Goal: Task Accomplishment & Management: Manage account settings

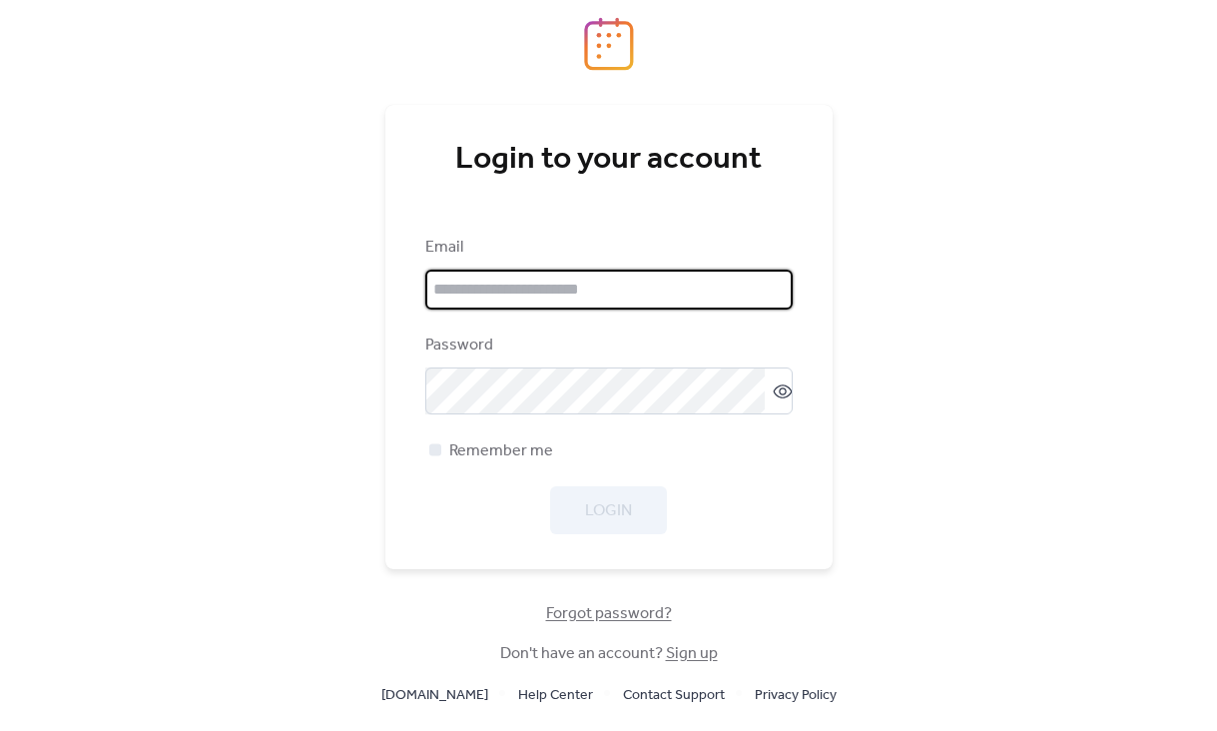
type input "**********"
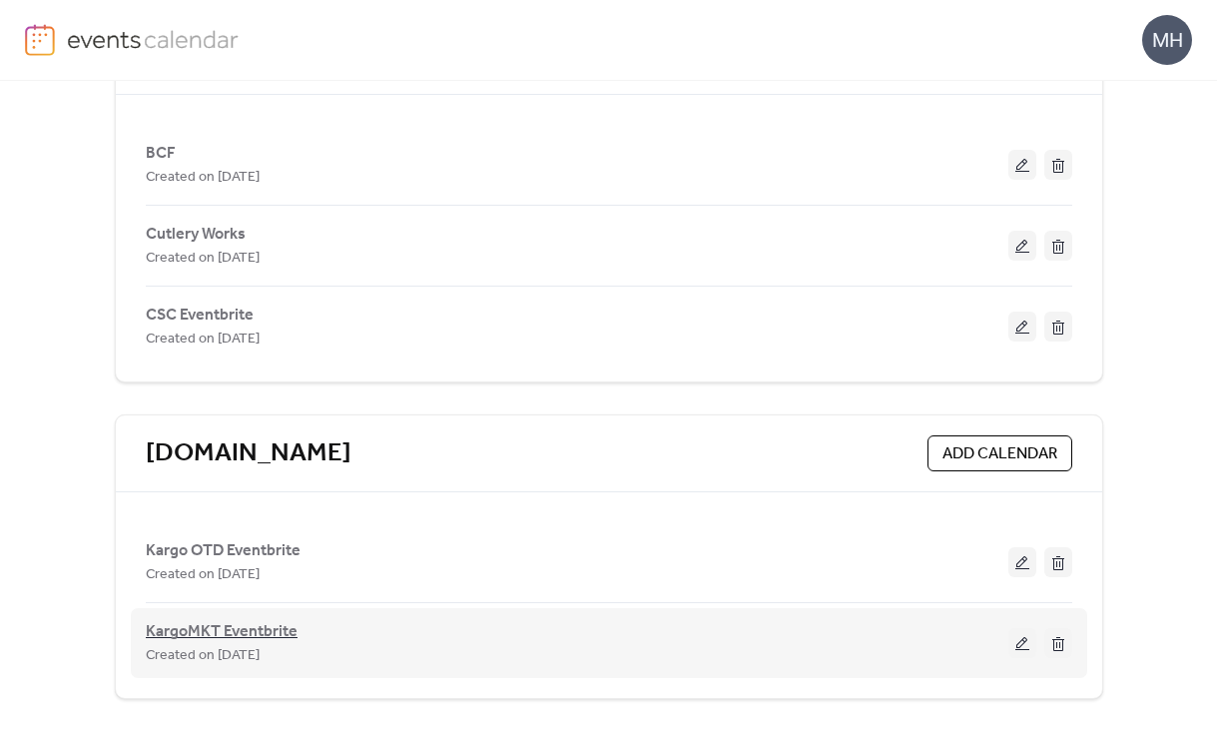
scroll to position [436, 0]
click at [210, 634] on span "KargoMKT Eventbrite" at bounding box center [222, 632] width 152 height 24
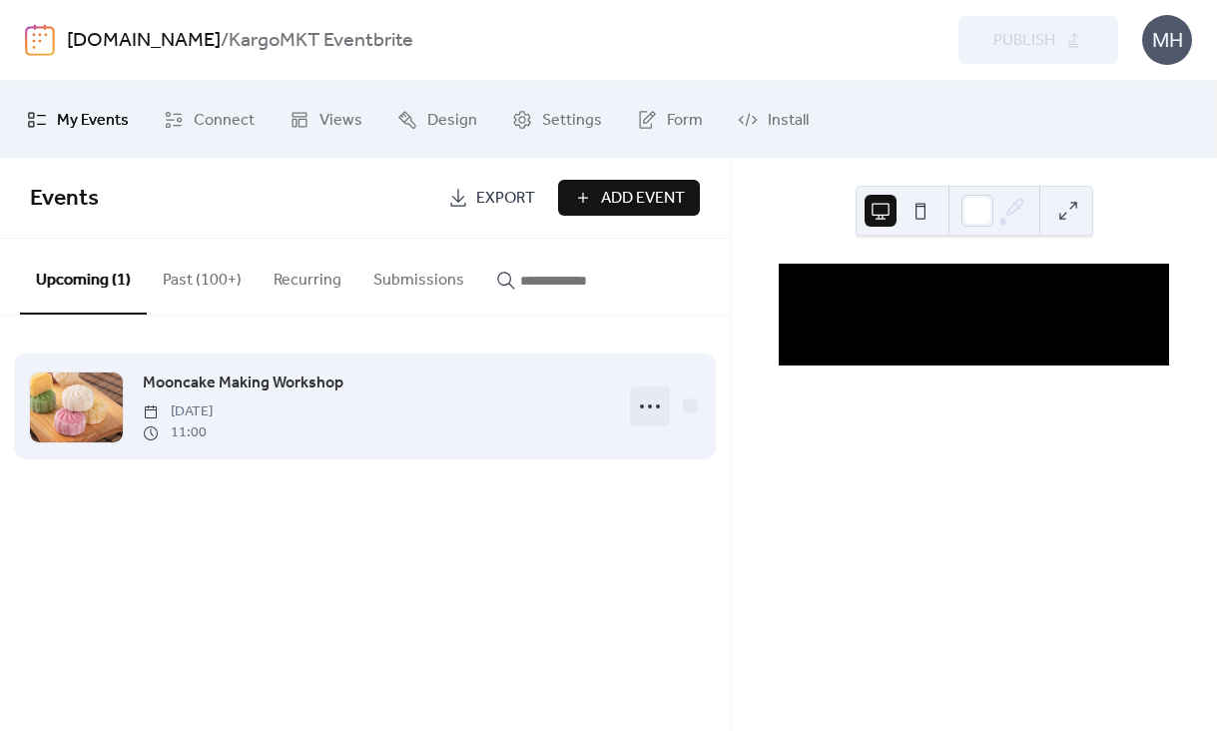
click at [652, 410] on icon at bounding box center [650, 406] width 32 height 32
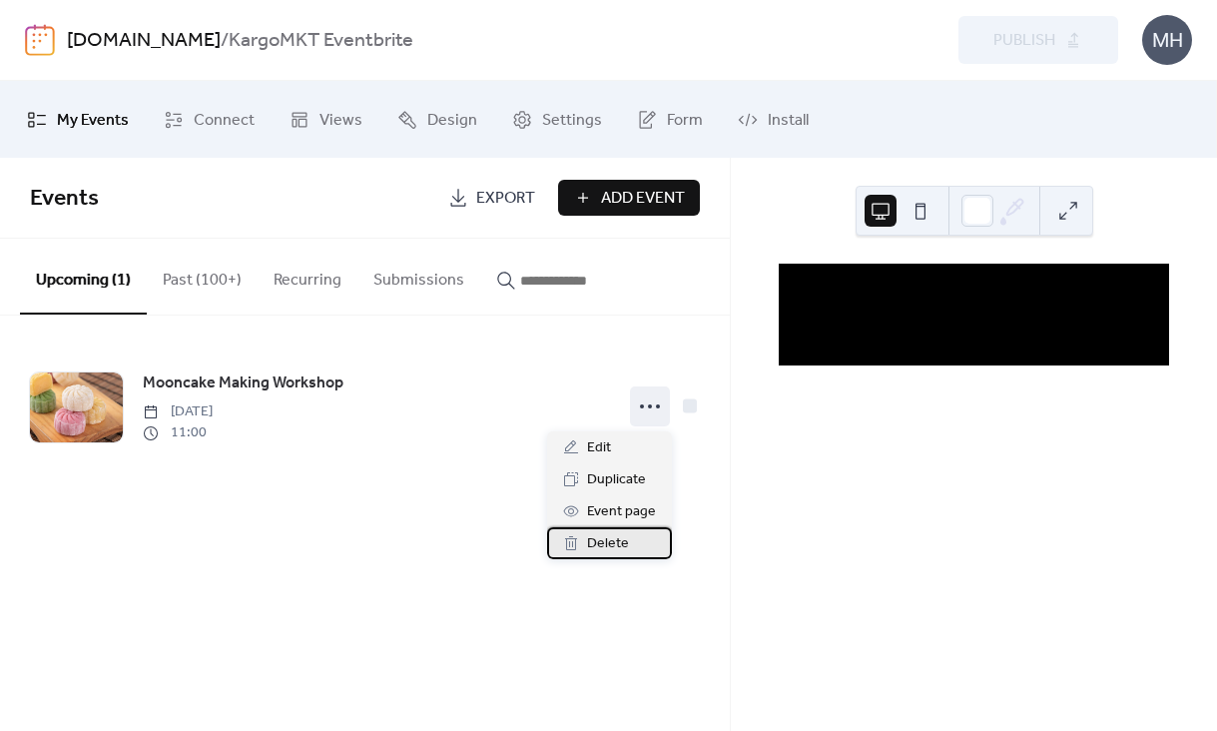
click at [606, 546] on span "Delete" at bounding box center [608, 544] width 42 height 24
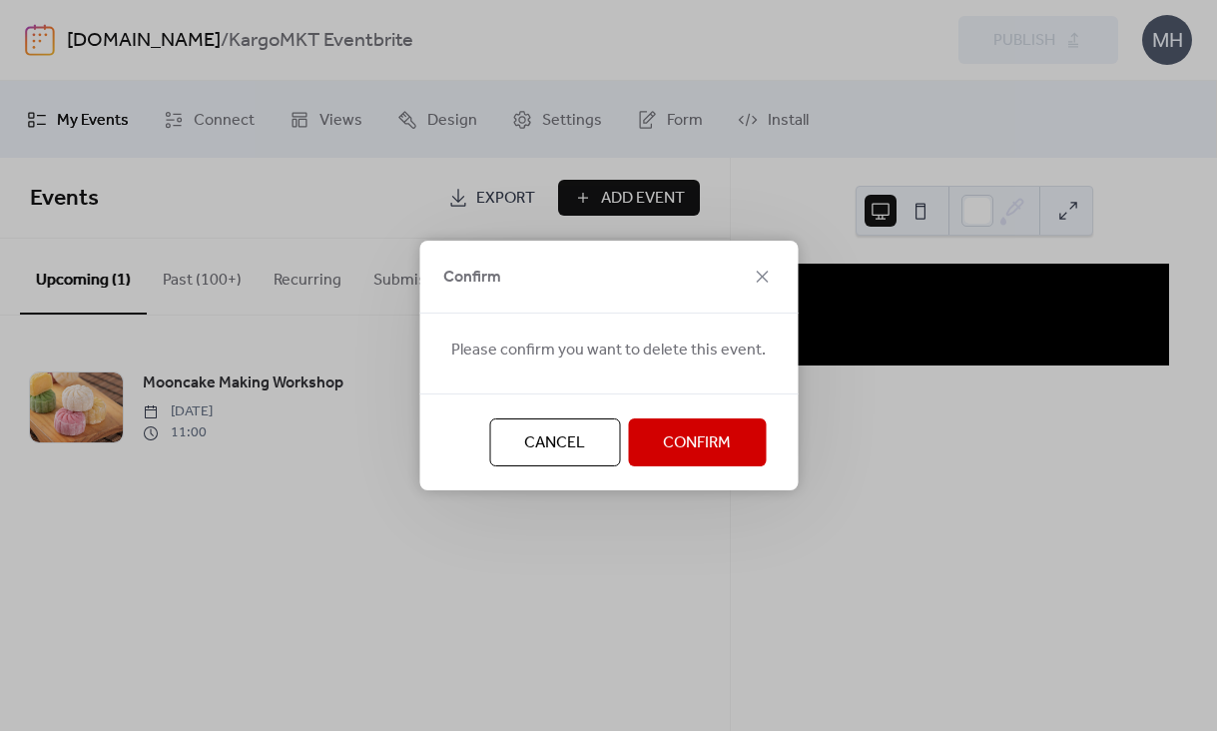
click at [699, 443] on span "Confirm" at bounding box center [697, 443] width 68 height 24
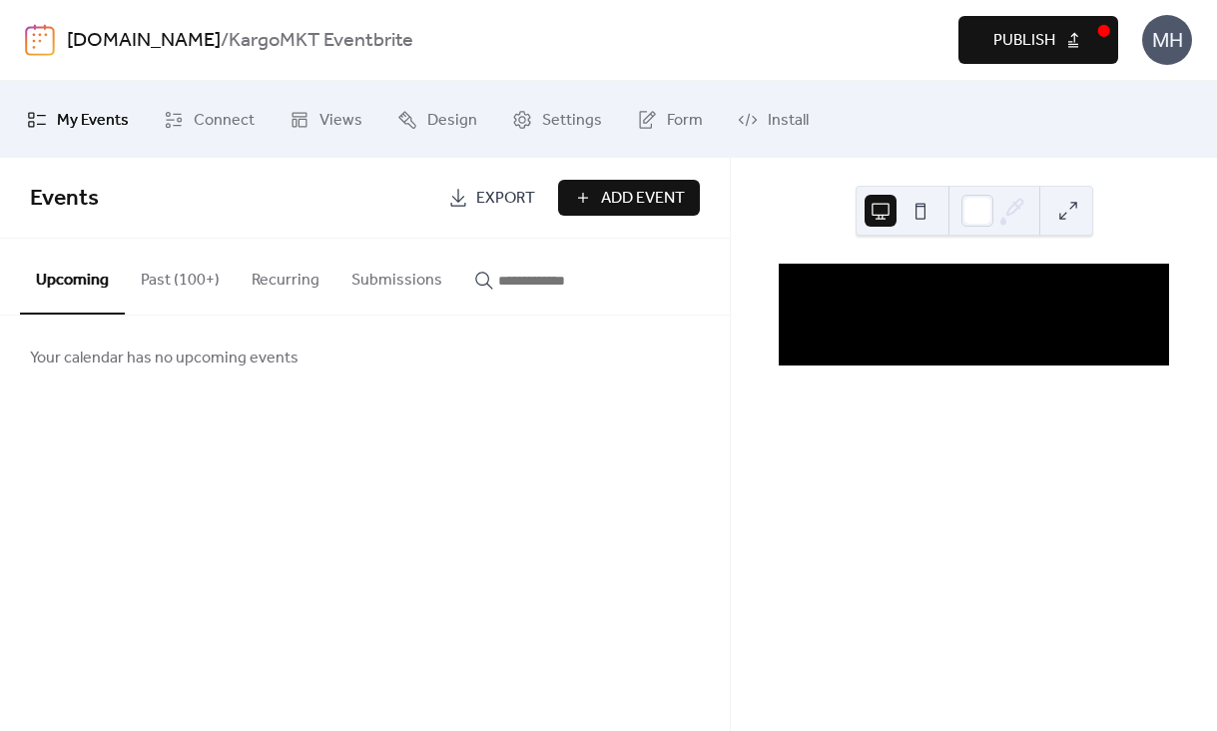
click at [1036, 44] on span "Publish" at bounding box center [1025, 41] width 62 height 24
